Goal: Task Accomplishment & Management: Use online tool/utility

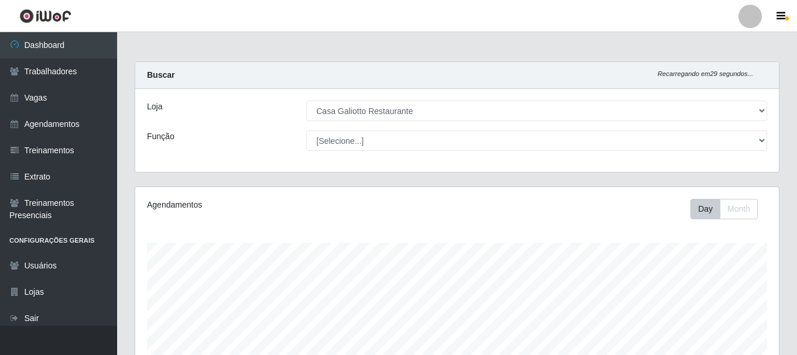
select select "279"
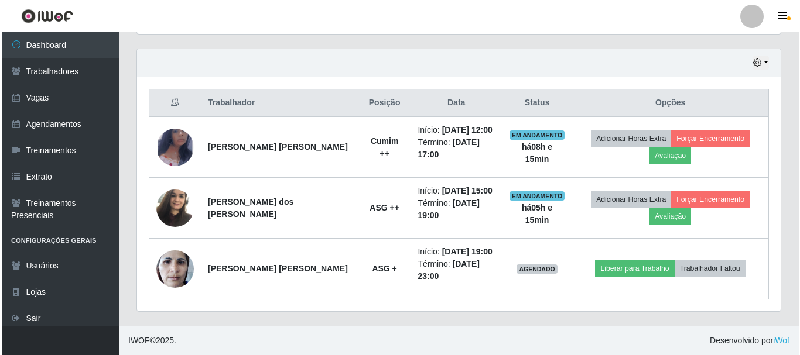
scroll to position [243, 644]
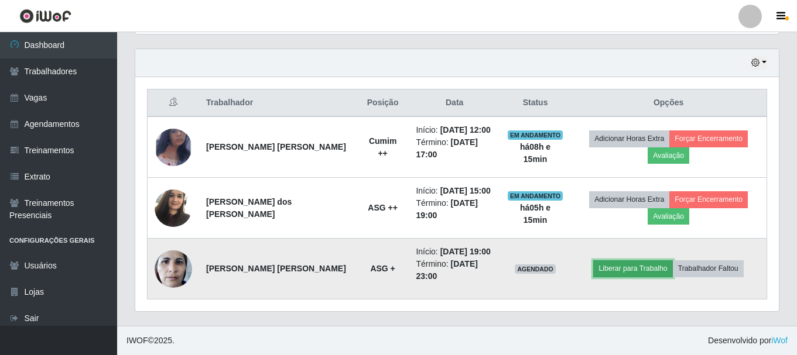
click at [646, 264] on button "Liberar para Trabalho" at bounding box center [632, 269] width 79 height 16
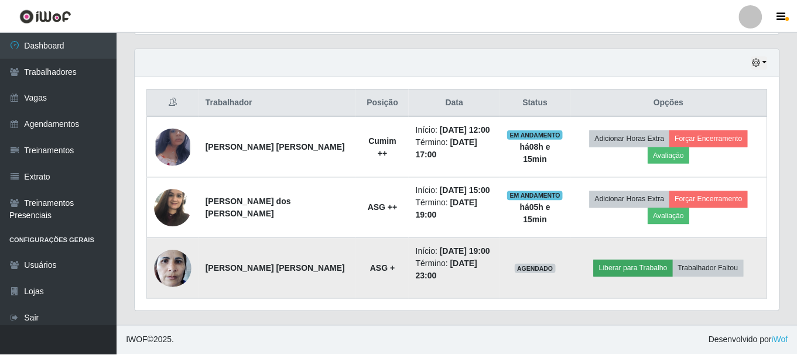
scroll to position [243, 638]
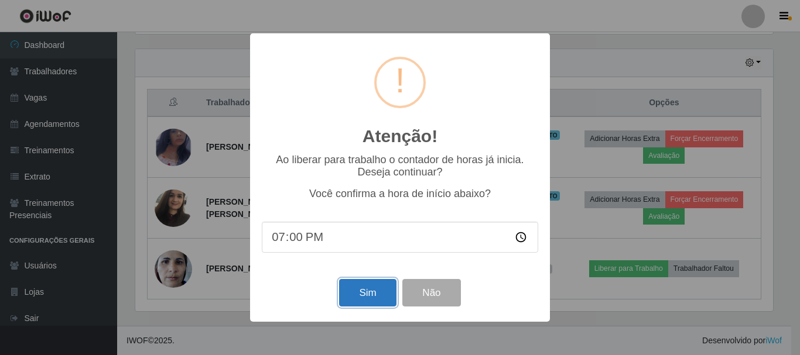
click at [357, 298] on button "Sim" at bounding box center [367, 293] width 57 height 28
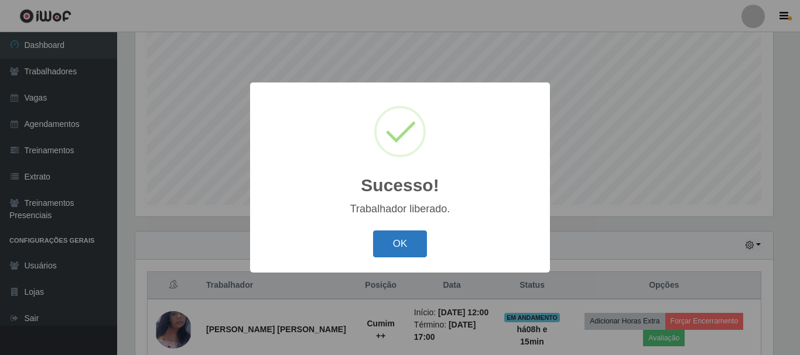
click at [384, 252] on button "OK" at bounding box center [400, 245] width 54 height 28
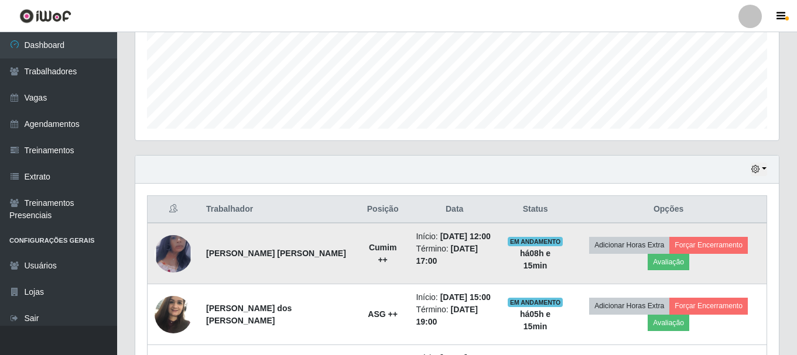
scroll to position [396, 0]
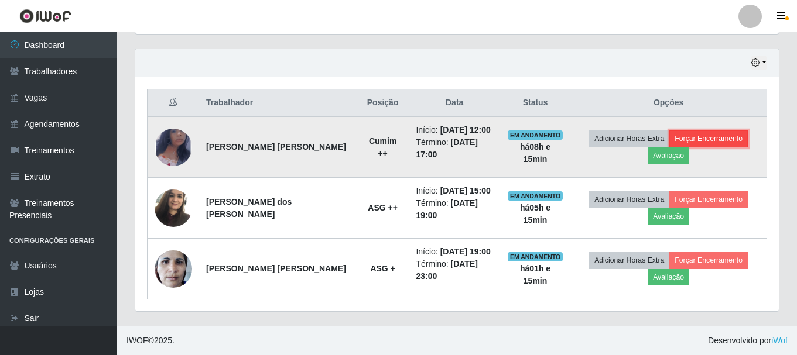
click at [694, 139] on button "Forçar Encerramento" at bounding box center [708, 139] width 78 height 16
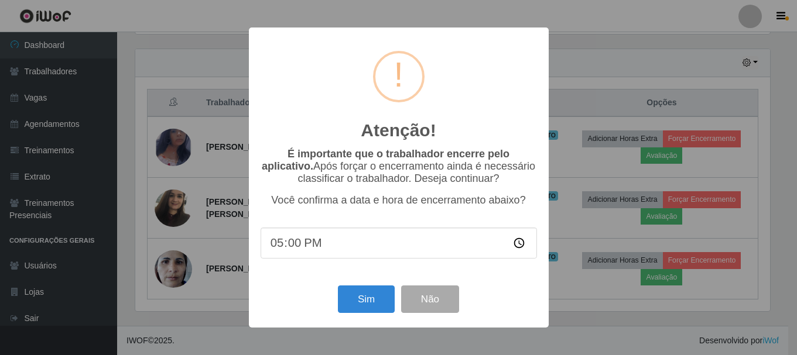
scroll to position [243, 638]
click at [378, 300] on button "Sim" at bounding box center [367, 300] width 57 height 28
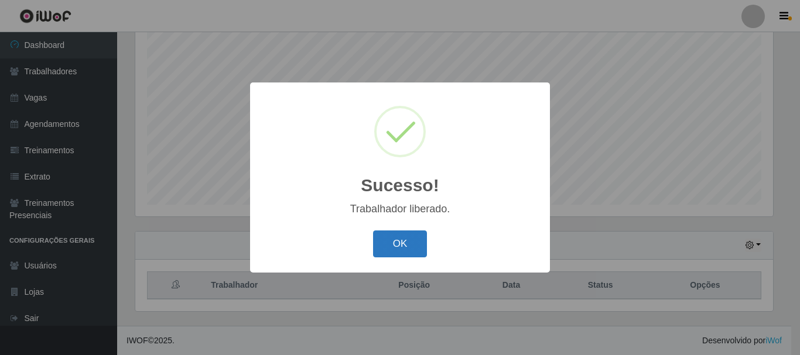
click at [412, 245] on button "OK" at bounding box center [400, 245] width 54 height 28
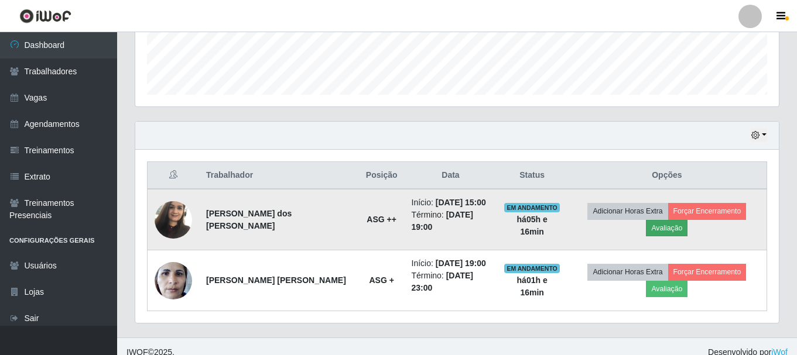
scroll to position [336, 0]
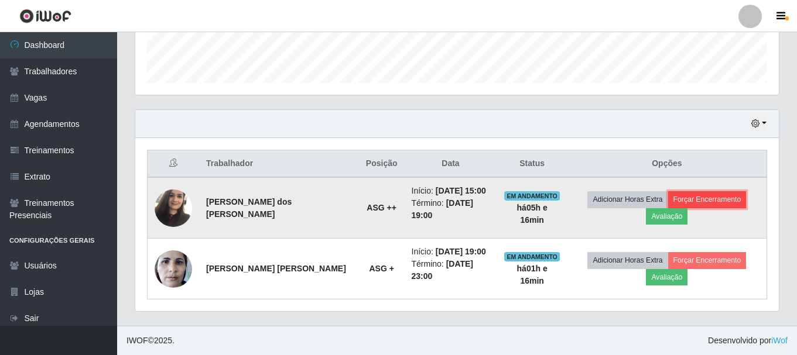
click at [689, 198] on button "Forçar Encerramento" at bounding box center [707, 199] width 78 height 16
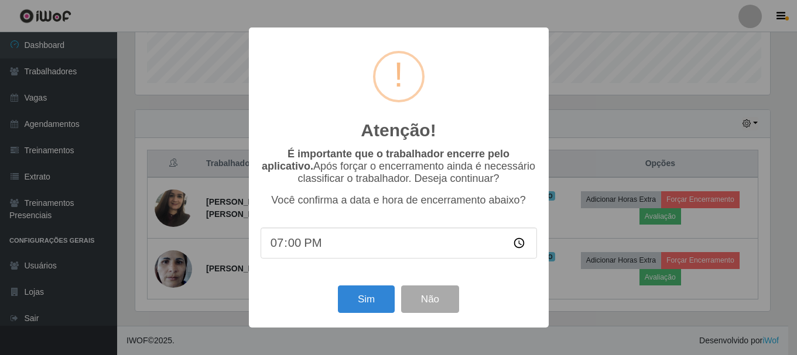
scroll to position [243, 638]
click at [370, 305] on button "Sim" at bounding box center [367, 300] width 57 height 28
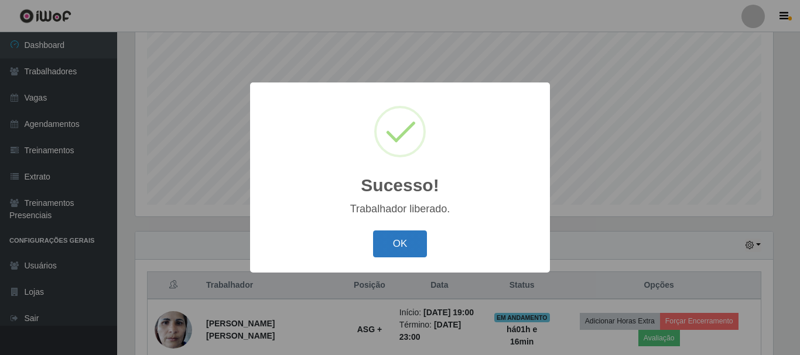
click at [406, 249] on button "OK" at bounding box center [400, 245] width 54 height 28
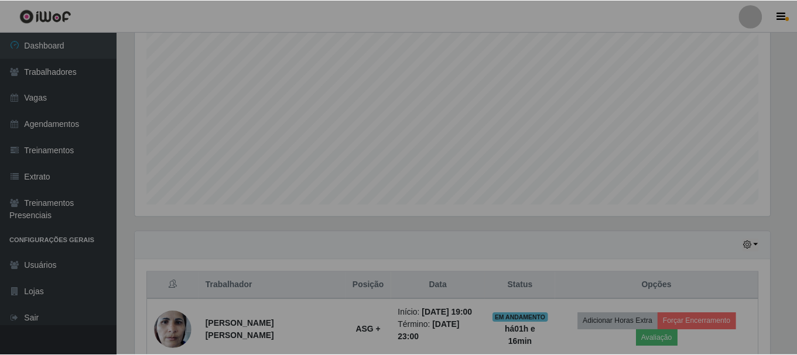
scroll to position [0, 0]
